Goal: Transaction & Acquisition: Obtain resource

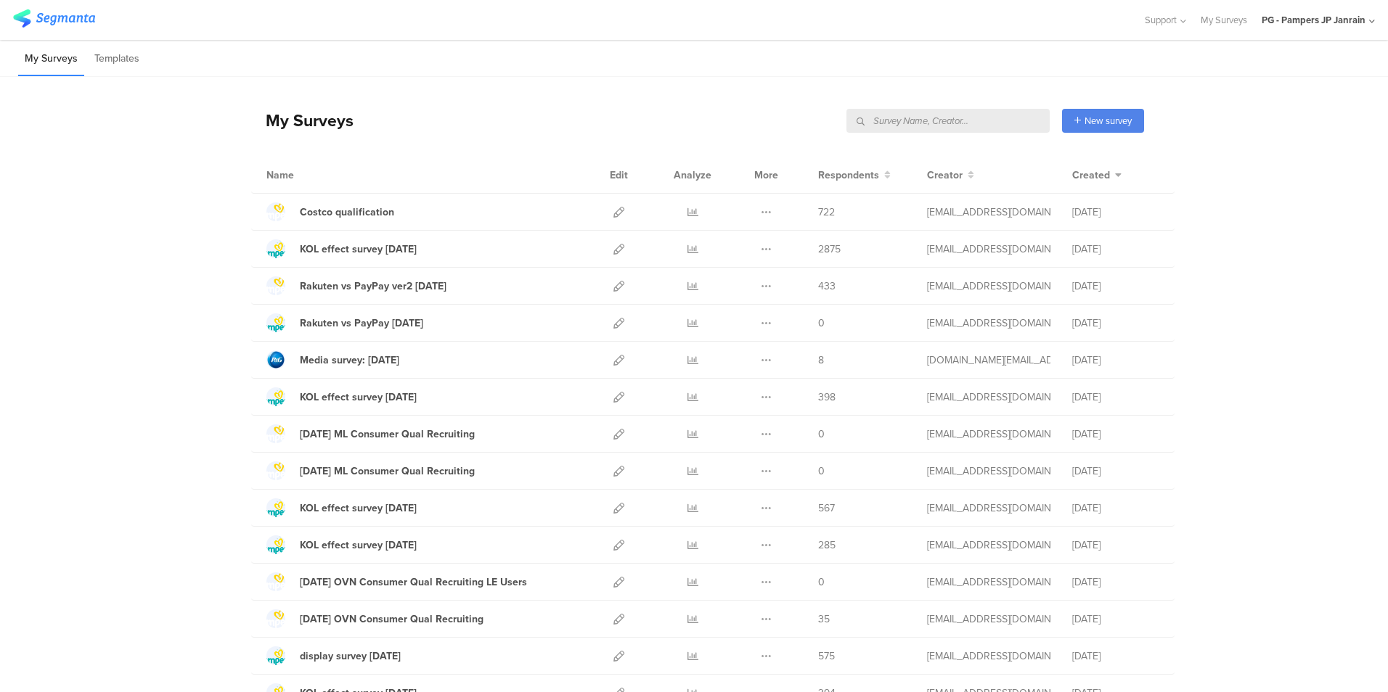
click at [975, 124] on input "text" at bounding box center [947, 121] width 203 height 24
type input "すく"
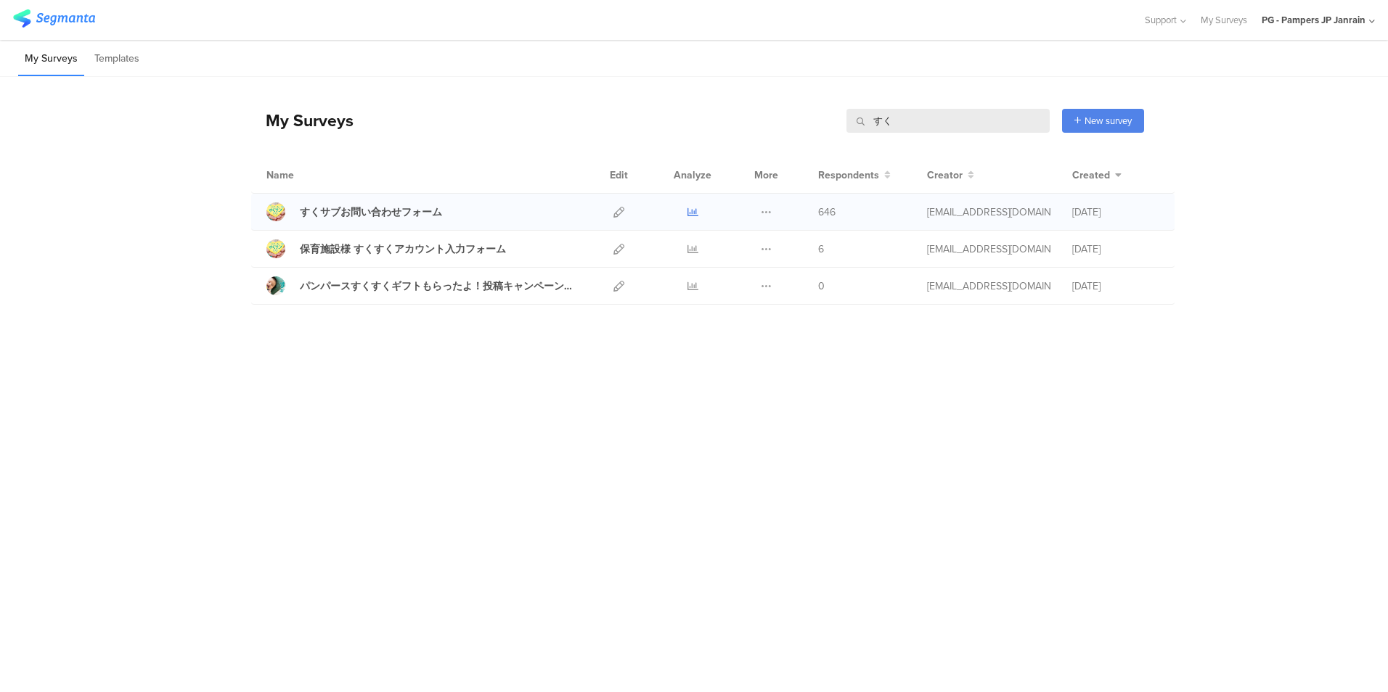
click at [692, 209] on icon at bounding box center [692, 212] width 11 height 11
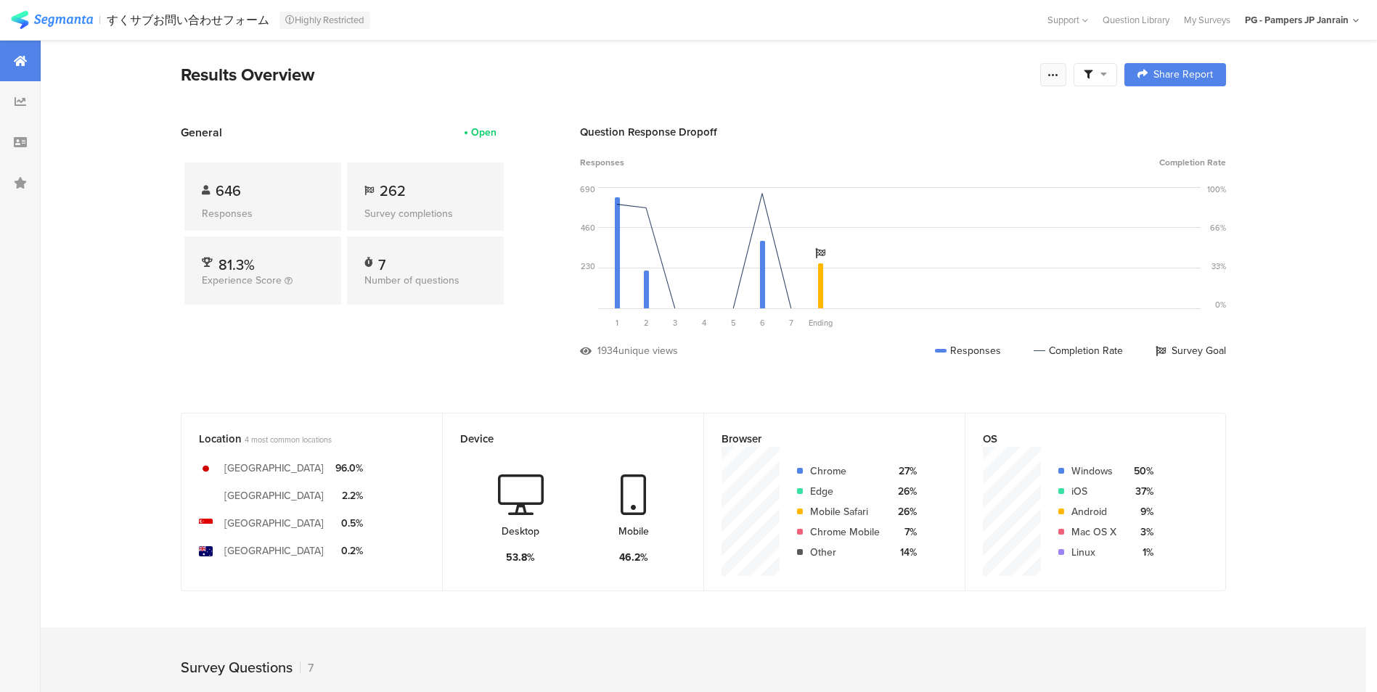
click at [1059, 66] on div at bounding box center [1053, 74] width 26 height 23
click at [893, 218] on span "Export Results" at bounding box center [901, 221] width 65 height 15
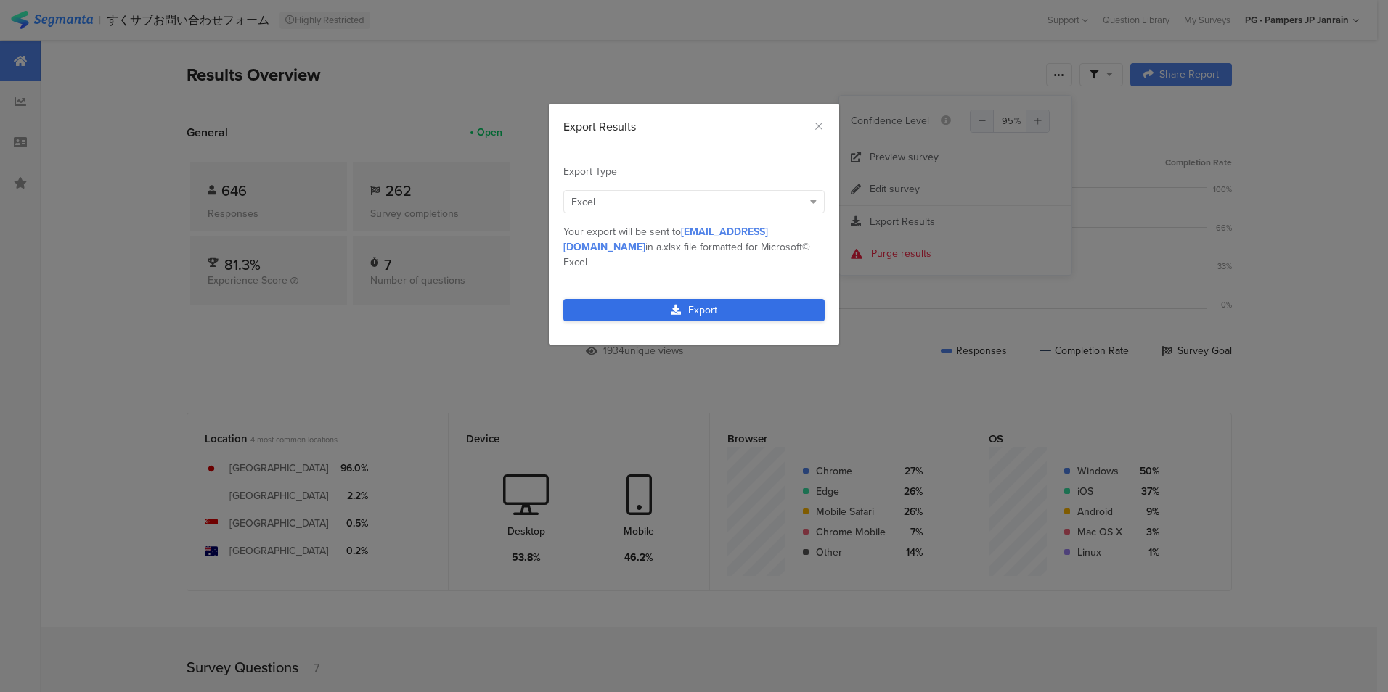
click at [650, 299] on link "Export" at bounding box center [693, 310] width 261 height 22
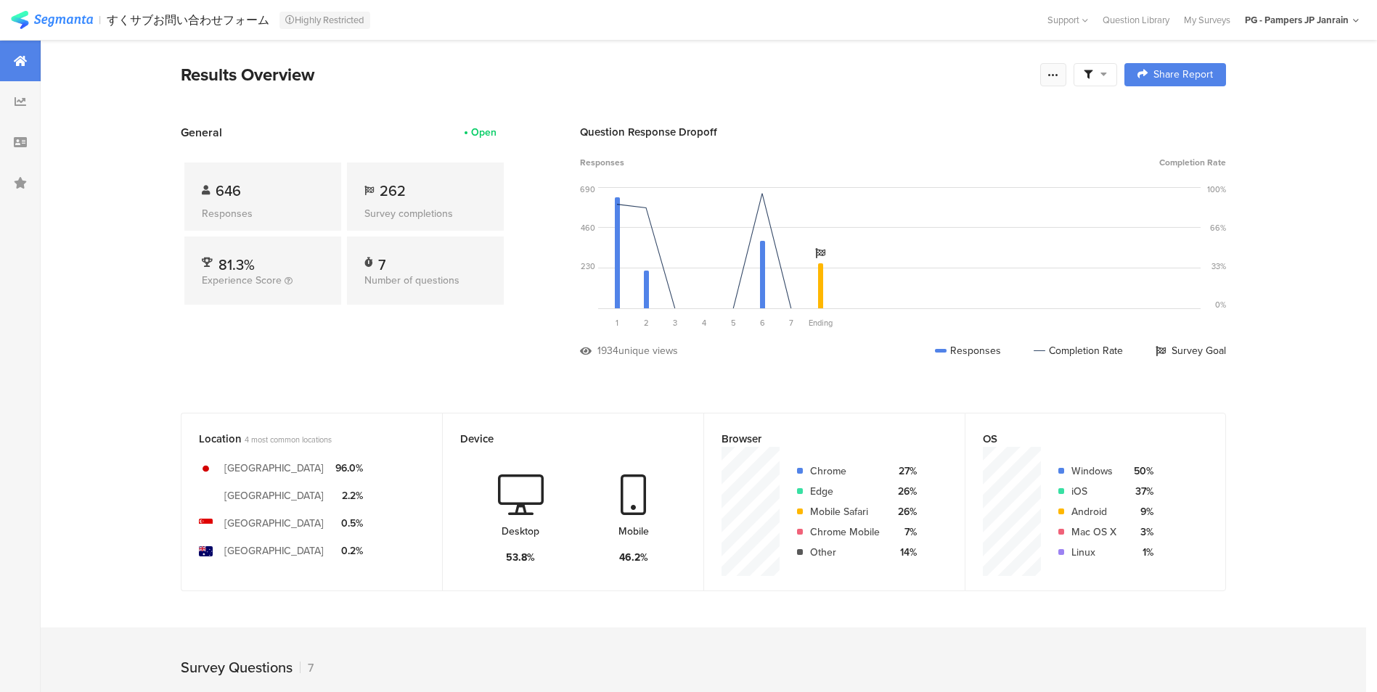
click at [1059, 79] on icon at bounding box center [1053, 75] width 12 height 12
click at [900, 220] on span "Export Results" at bounding box center [901, 221] width 65 height 15
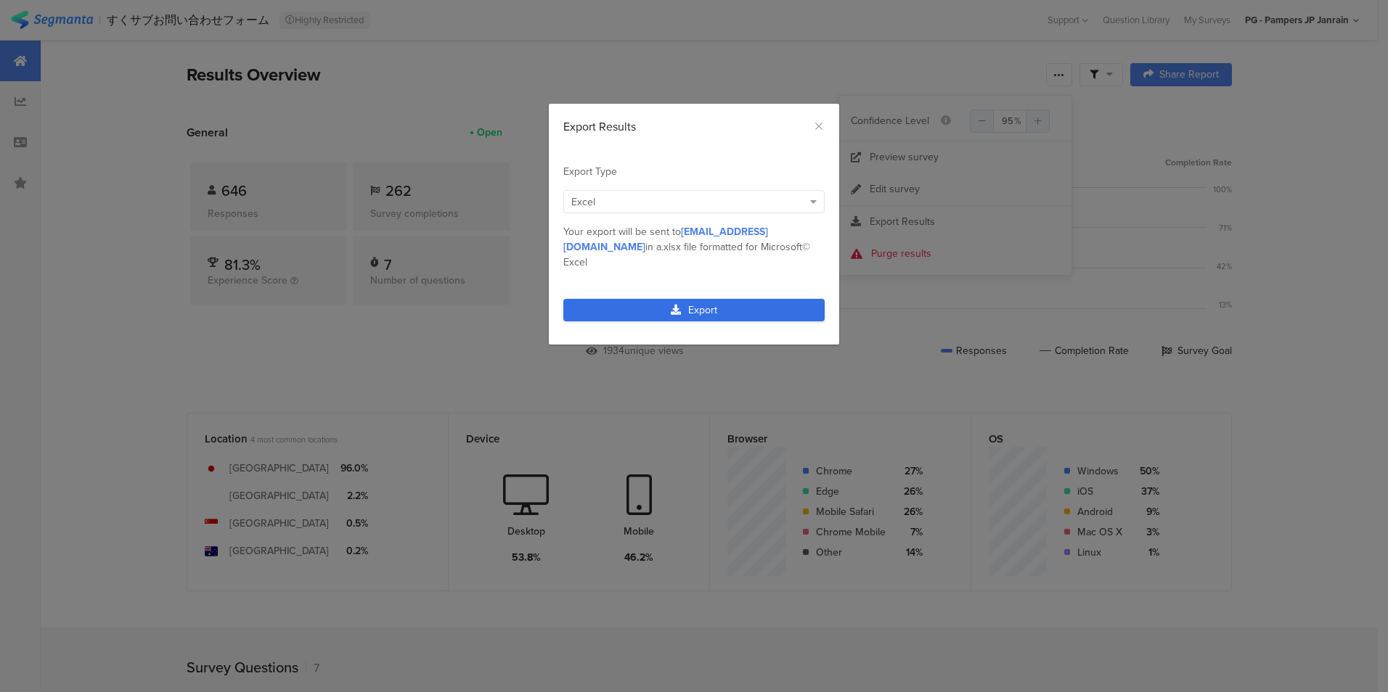
click at [690, 299] on link "Export" at bounding box center [693, 310] width 261 height 22
